Goal: Find specific page/section: Find specific page/section

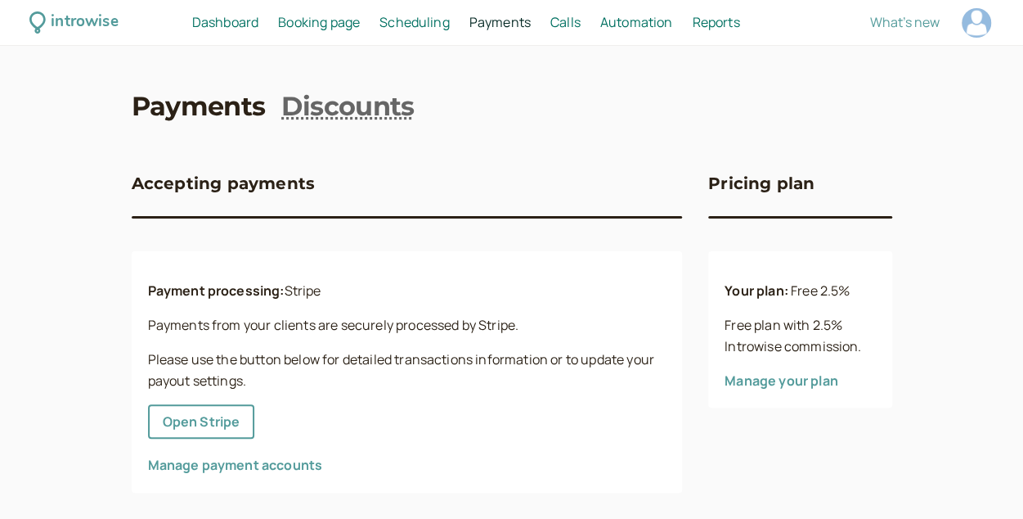
scroll to position [1, 0]
click at [335, 355] on p "Please use the button below for detailed transactions information or to update …" at bounding box center [407, 369] width 519 height 43
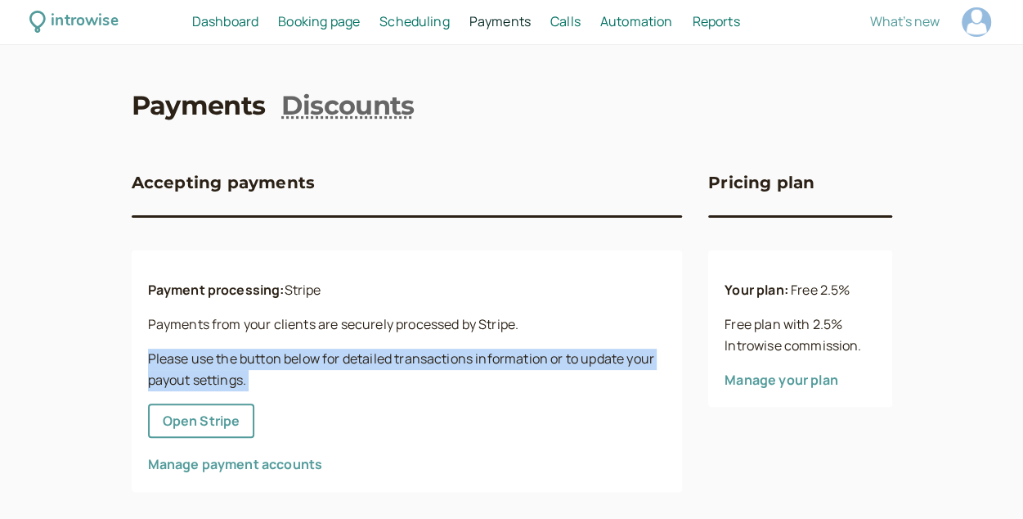
click at [335, 355] on p "Please use the button below for detailed transactions information or to update …" at bounding box center [407, 369] width 519 height 43
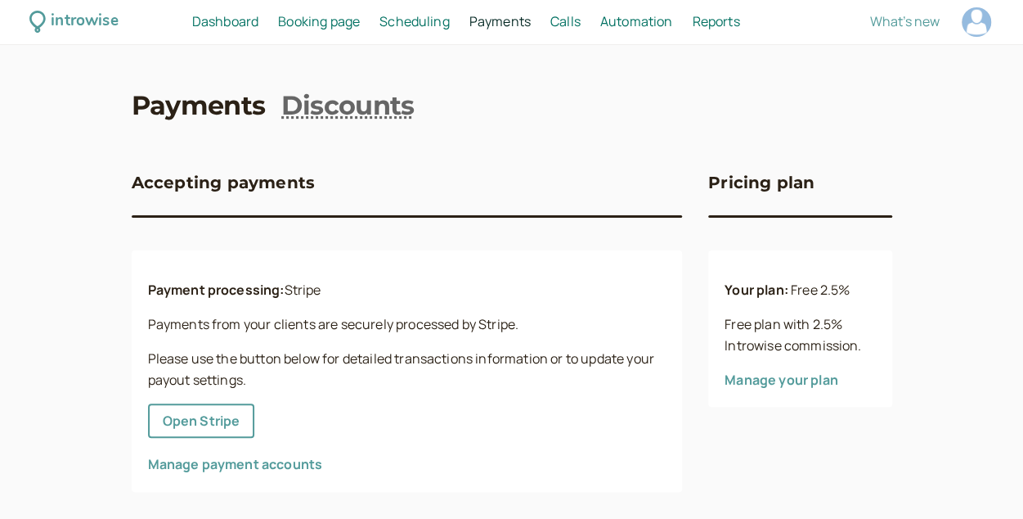
click at [310, 290] on p "Payment processing: Stripe" at bounding box center [407, 290] width 519 height 21
click at [380, 326] on p "Payments from your clients are securely processed by Stripe." at bounding box center [407, 324] width 519 height 21
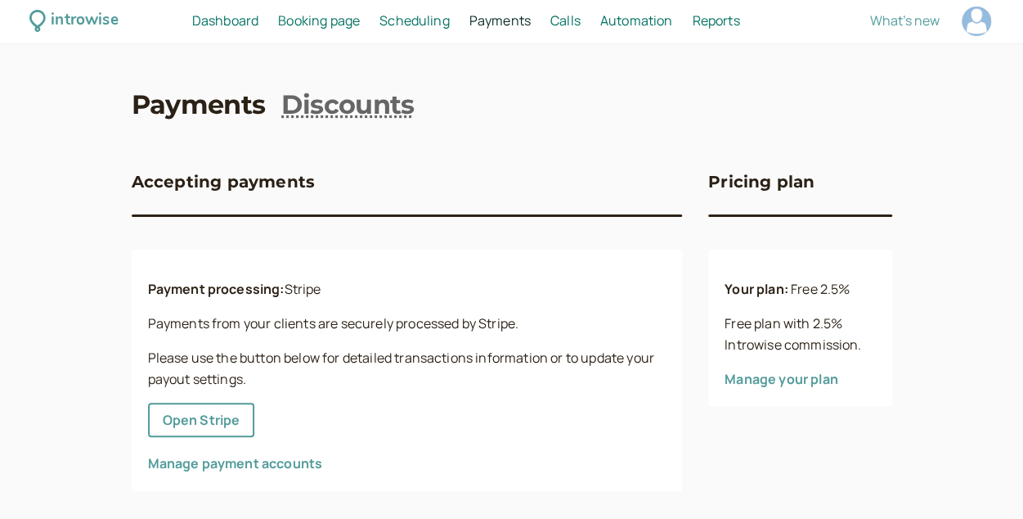
scroll to position [0, 0]
